Goal: Information Seeking & Learning: Learn about a topic

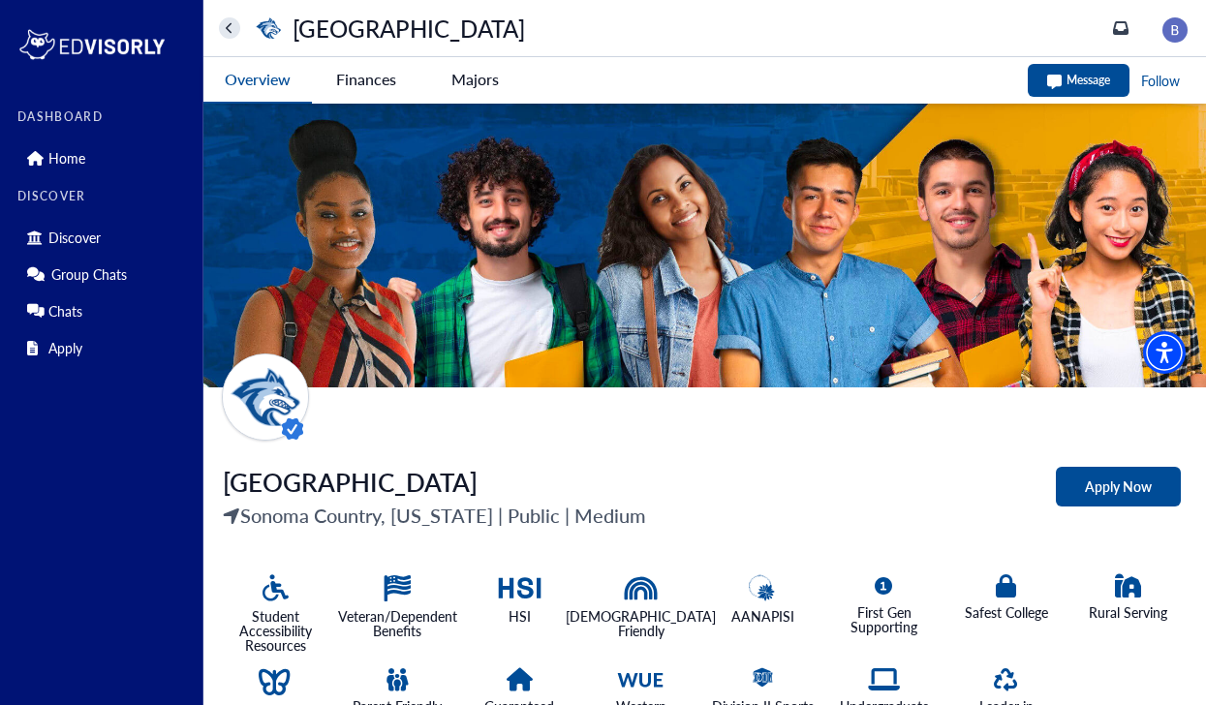
click at [379, 78] on University-tag "Finances" at bounding box center [366, 79] width 109 height 45
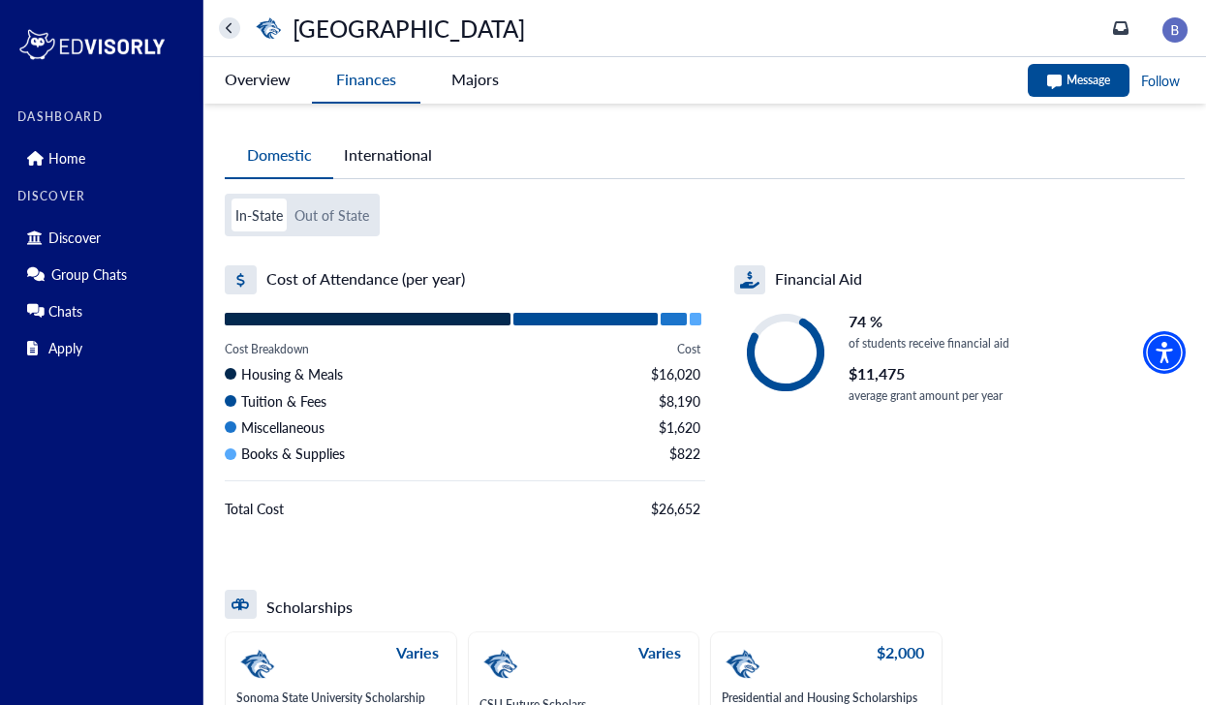
scroll to position [74, 0]
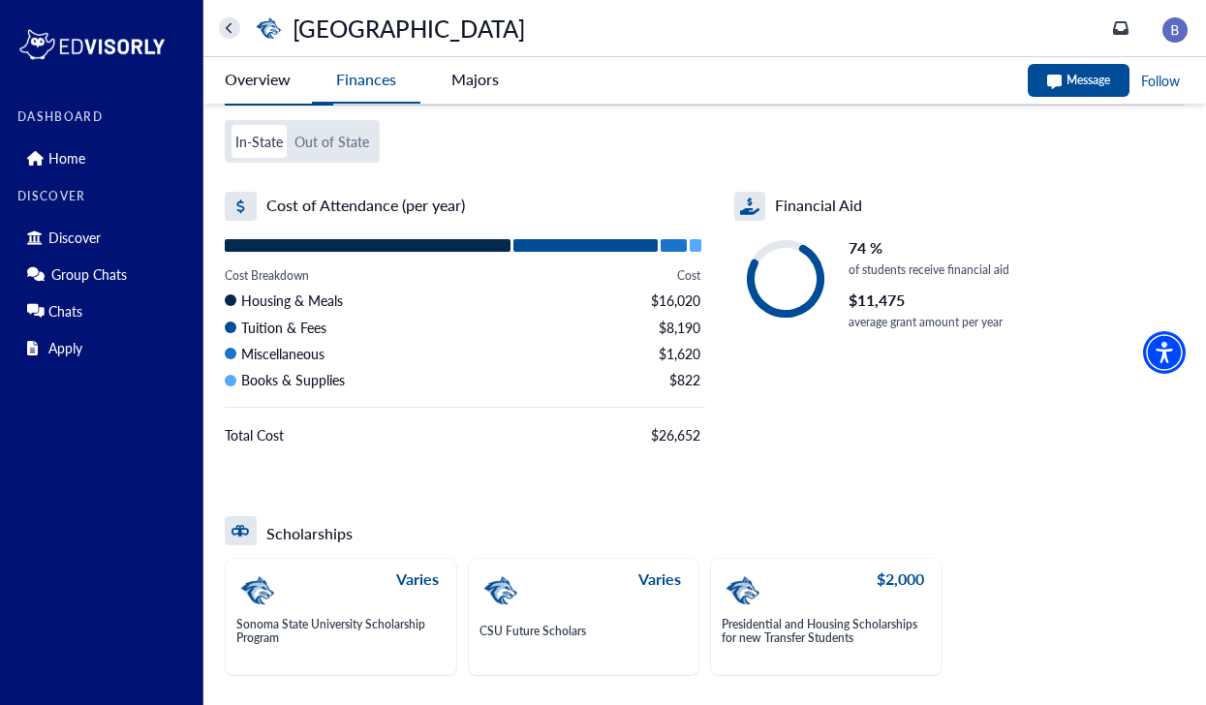
click at [790, 595] on div "$2,000" at bounding box center [823, 591] width 203 height 43
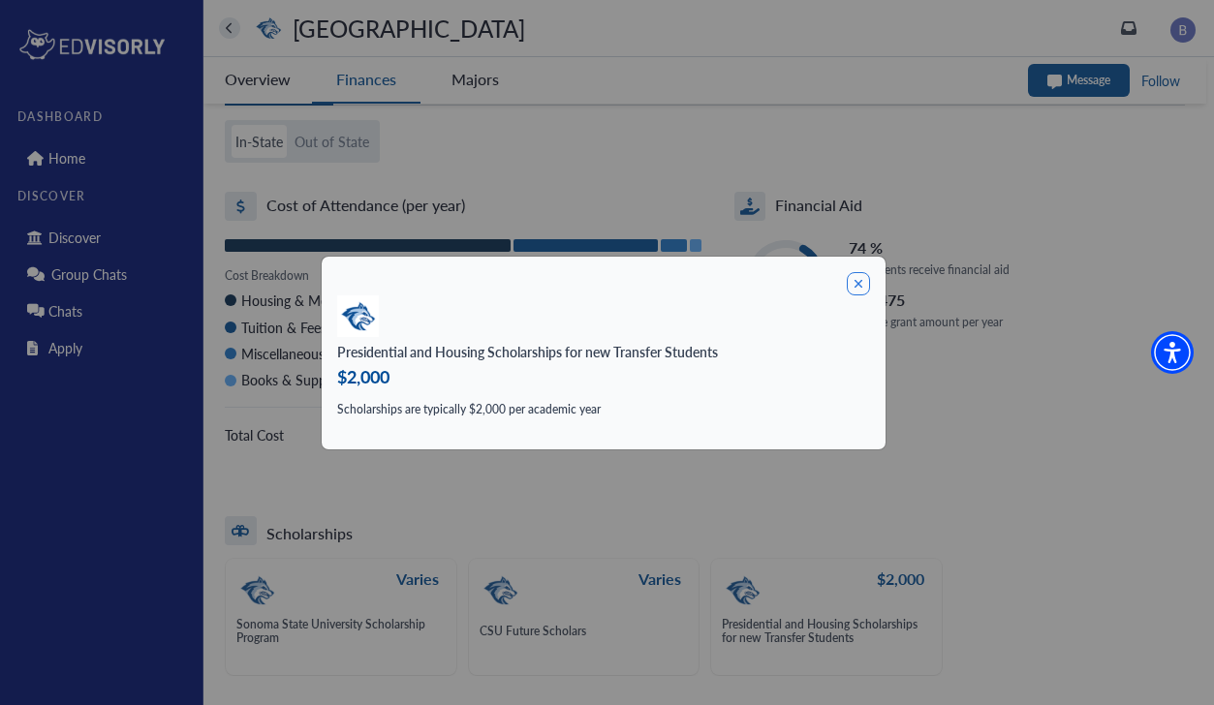
click at [871, 274] on div "Presidential and Housing Scholarships for new Transfer Students $2,000 Scholars…" at bounding box center [604, 353] width 564 height 193
click at [852, 274] on icon at bounding box center [858, 283] width 23 height 23
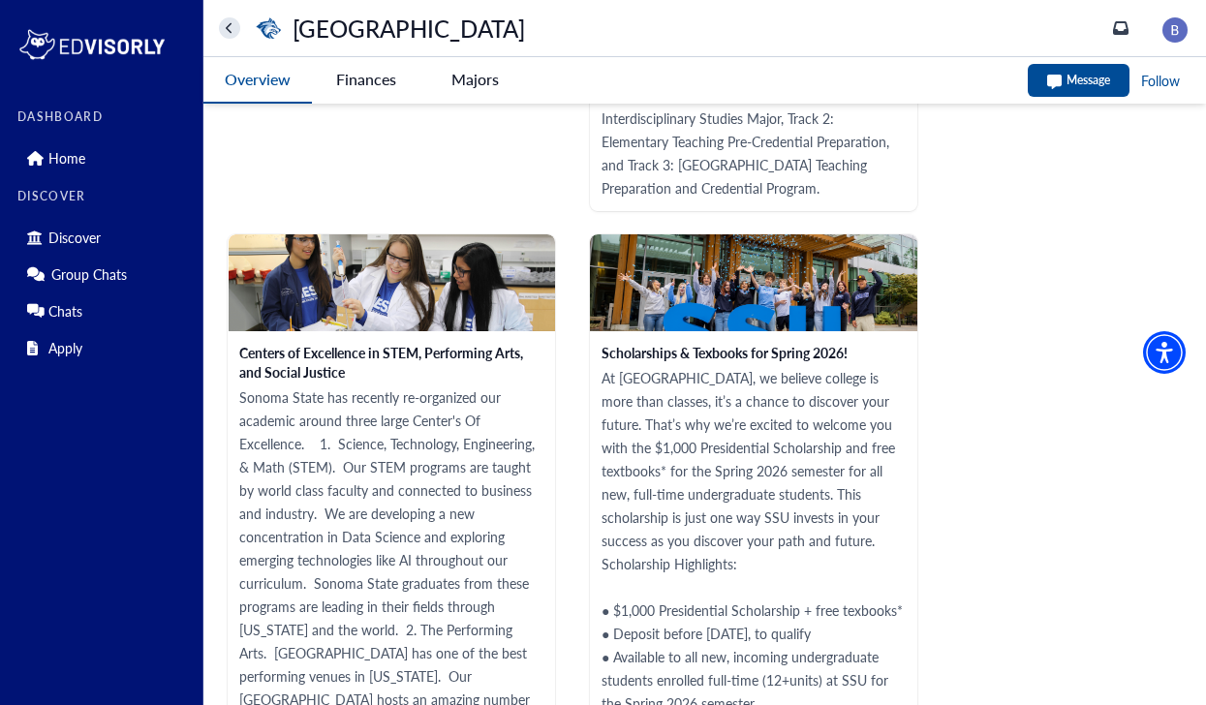
scroll to position [3191, 0]
